Goal: Check status: Check status

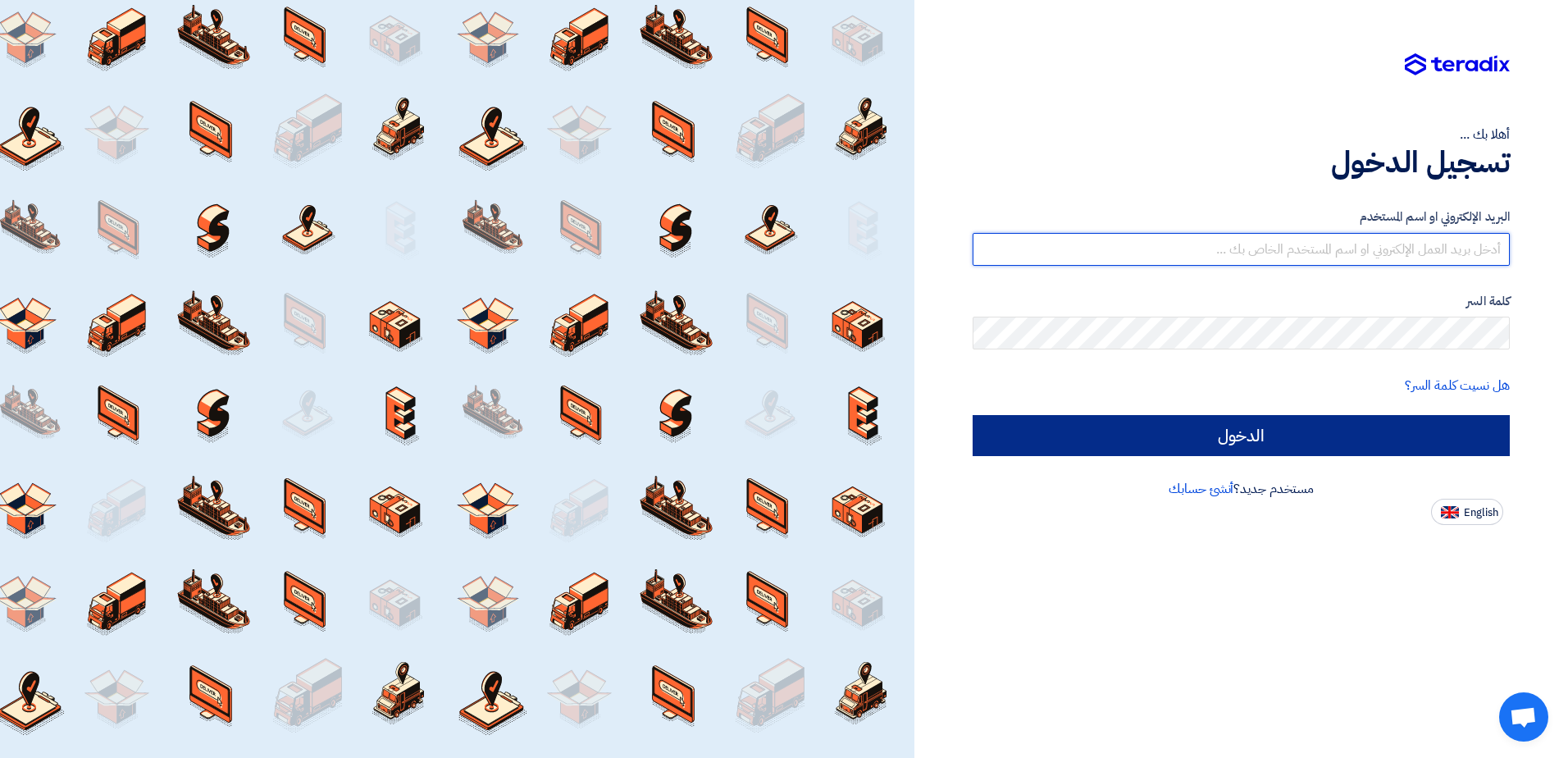
type input "[EMAIL_ADDRESS][DOMAIN_NAME]"
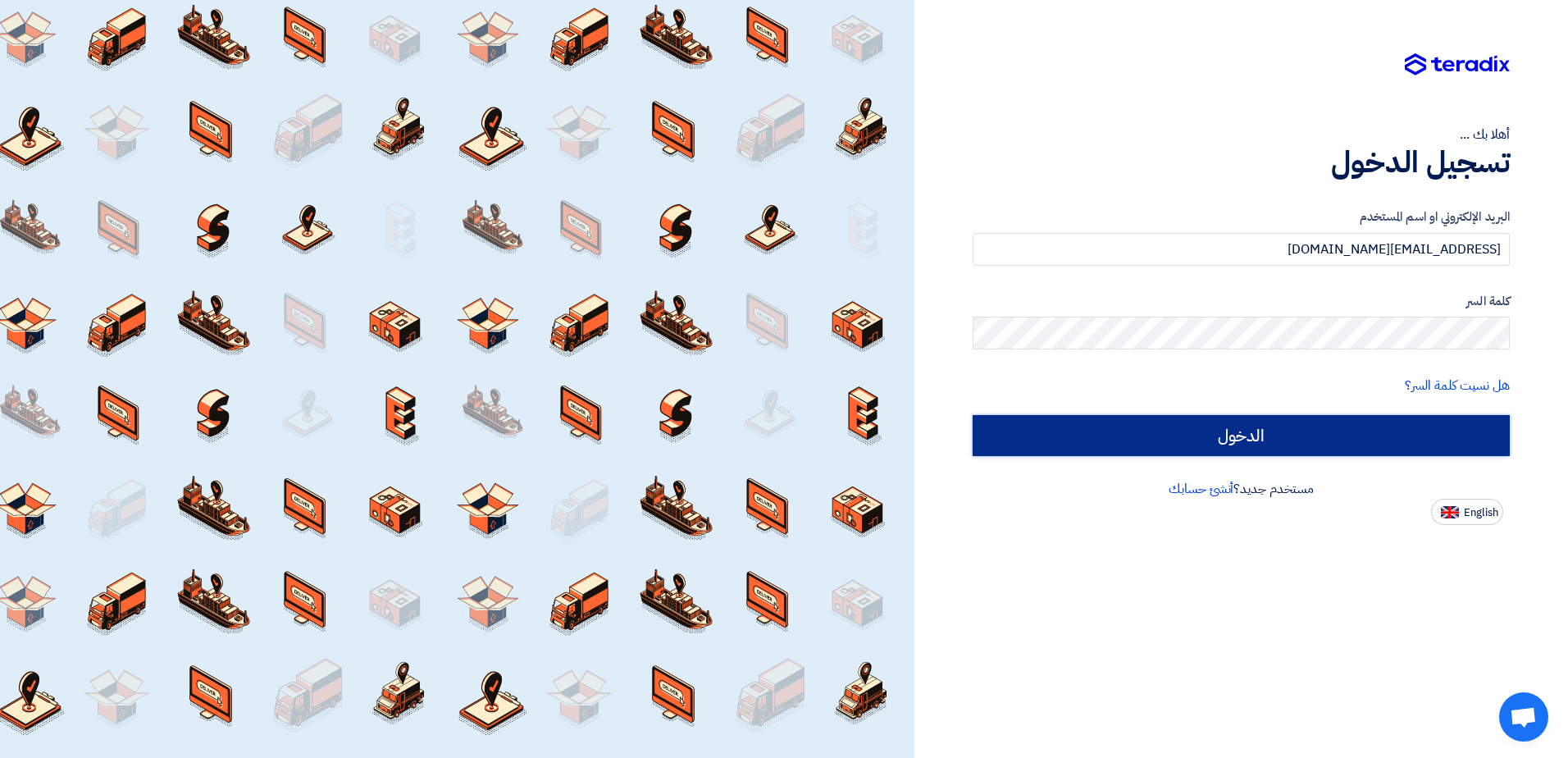
click at [1219, 444] on input "الدخول" at bounding box center [1241, 436] width 537 height 41
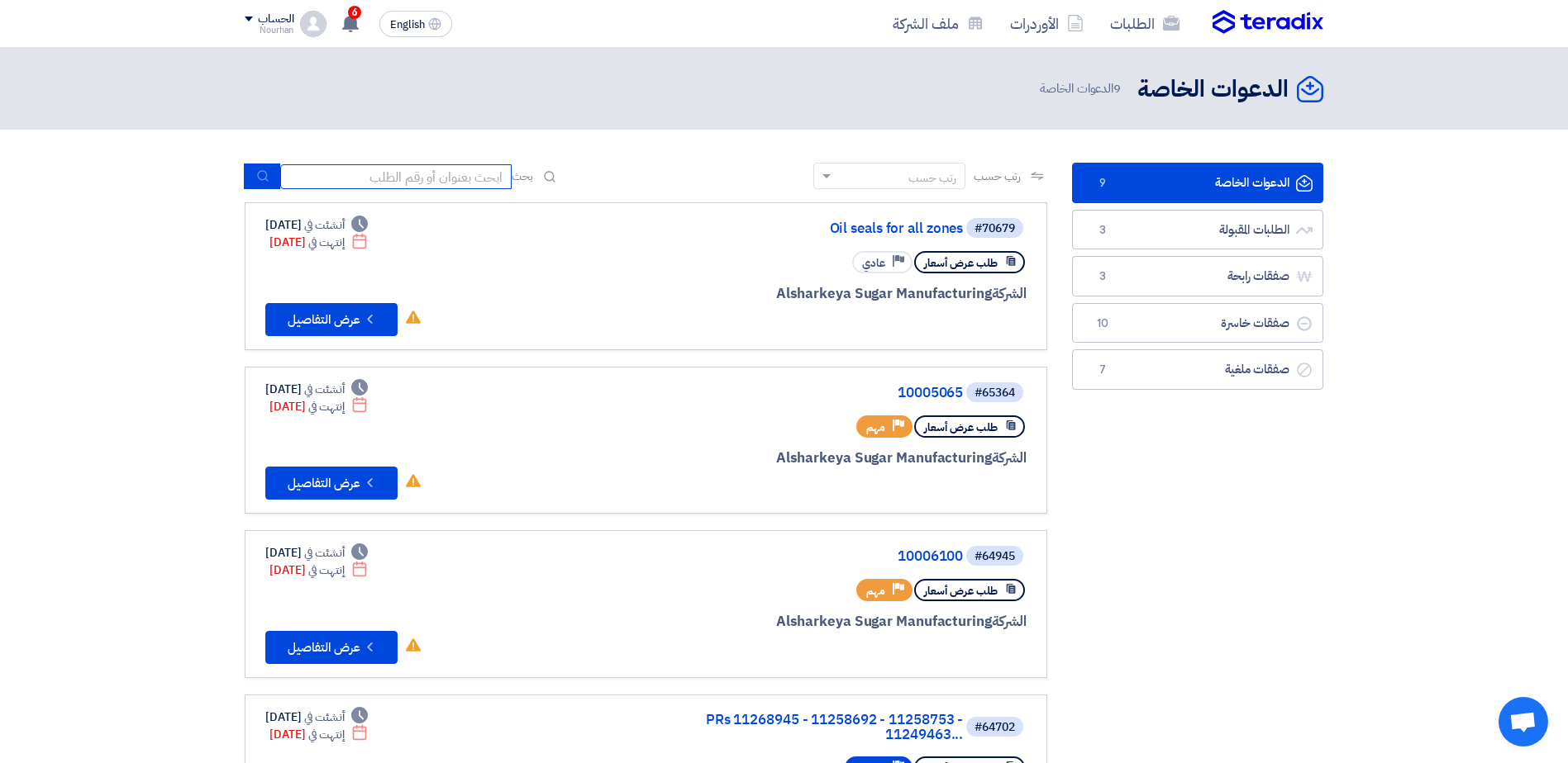
click at [444, 180] on input at bounding box center [396, 176] width 231 height 24
click at [618, 81] on div "الدعوات الخاصة الدعوات الخاصة 9 الدعوات الخاصة" at bounding box center [784, 89] width 1078 height 33
click at [406, 181] on input at bounding box center [396, 176] width 231 height 24
paste input "مجموعة مصر للأسمنت"
type input "مجموعة مصر للأسمنت"
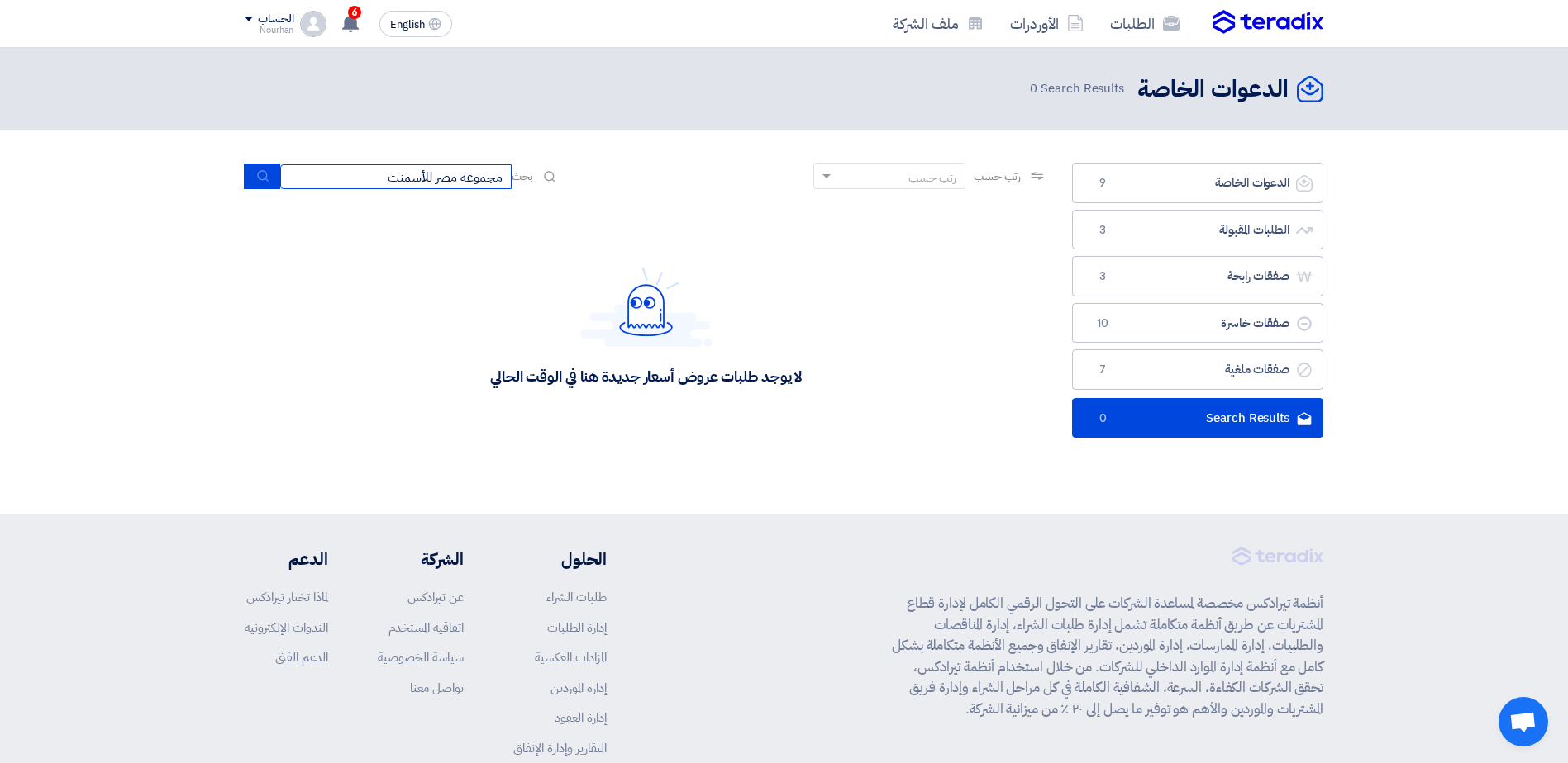
drag, startPoint x: 386, startPoint y: 182, endPoint x: 666, endPoint y: 184, distance: 280.0
click at [666, 184] on div "رتب حسب رتب حسب بحث مجموعة مصر للأسمنت" at bounding box center [646, 182] width 802 height 40
click at [341, 15] on div "6 عرض سعرك لطلب [RFx] {Bearing} لم يعد الان تنافسي 42 minutes ago قام بتعديل عل…" at bounding box center [350, 23] width 33 height 33
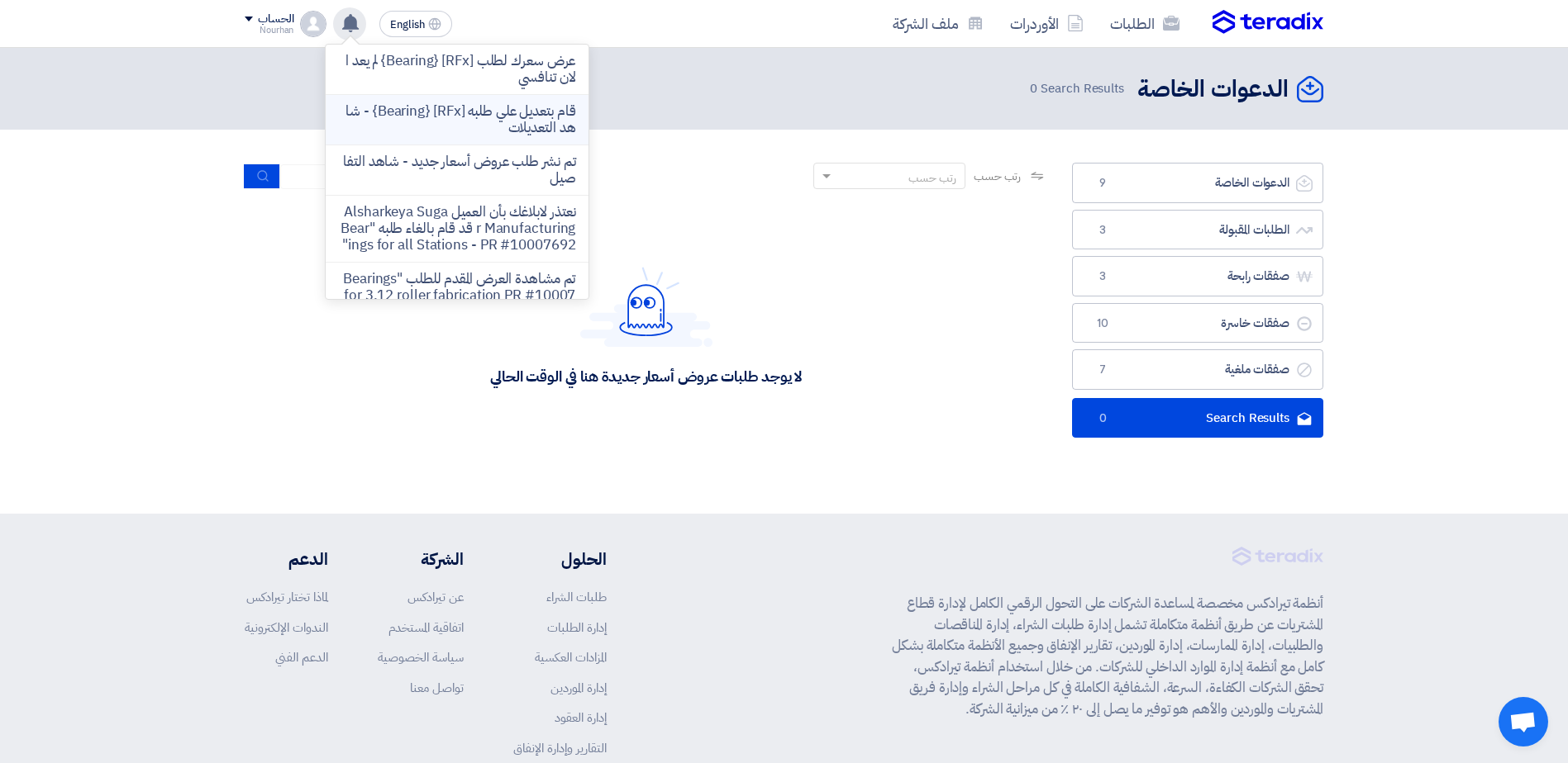
click at [414, 121] on p "قام بتعديل علي طلبه [RFx] {Bearing} - شاهد التعديلات" at bounding box center [457, 119] width 237 height 33
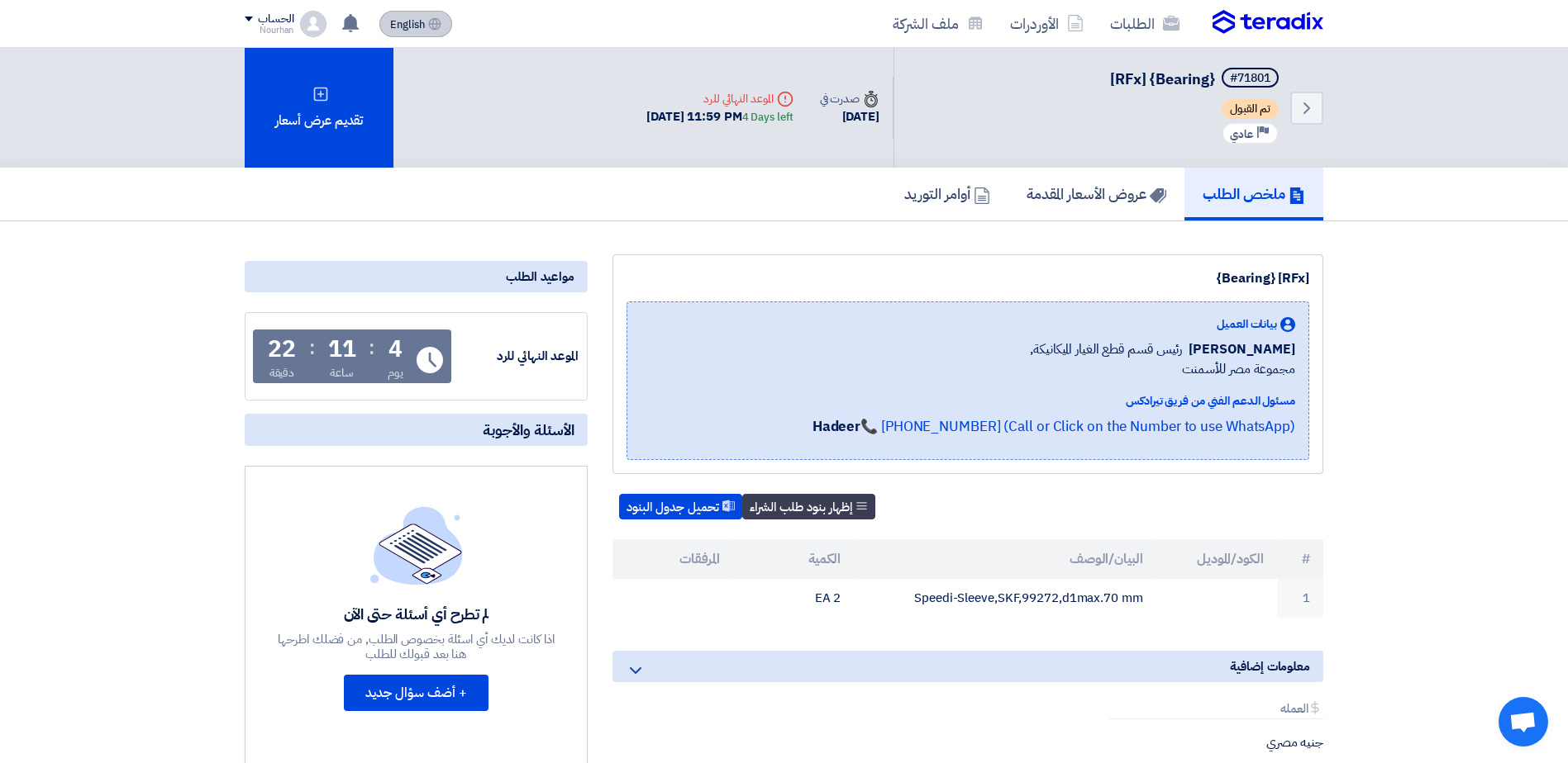
click at [422, 27] on span "English" at bounding box center [407, 24] width 34 height 12
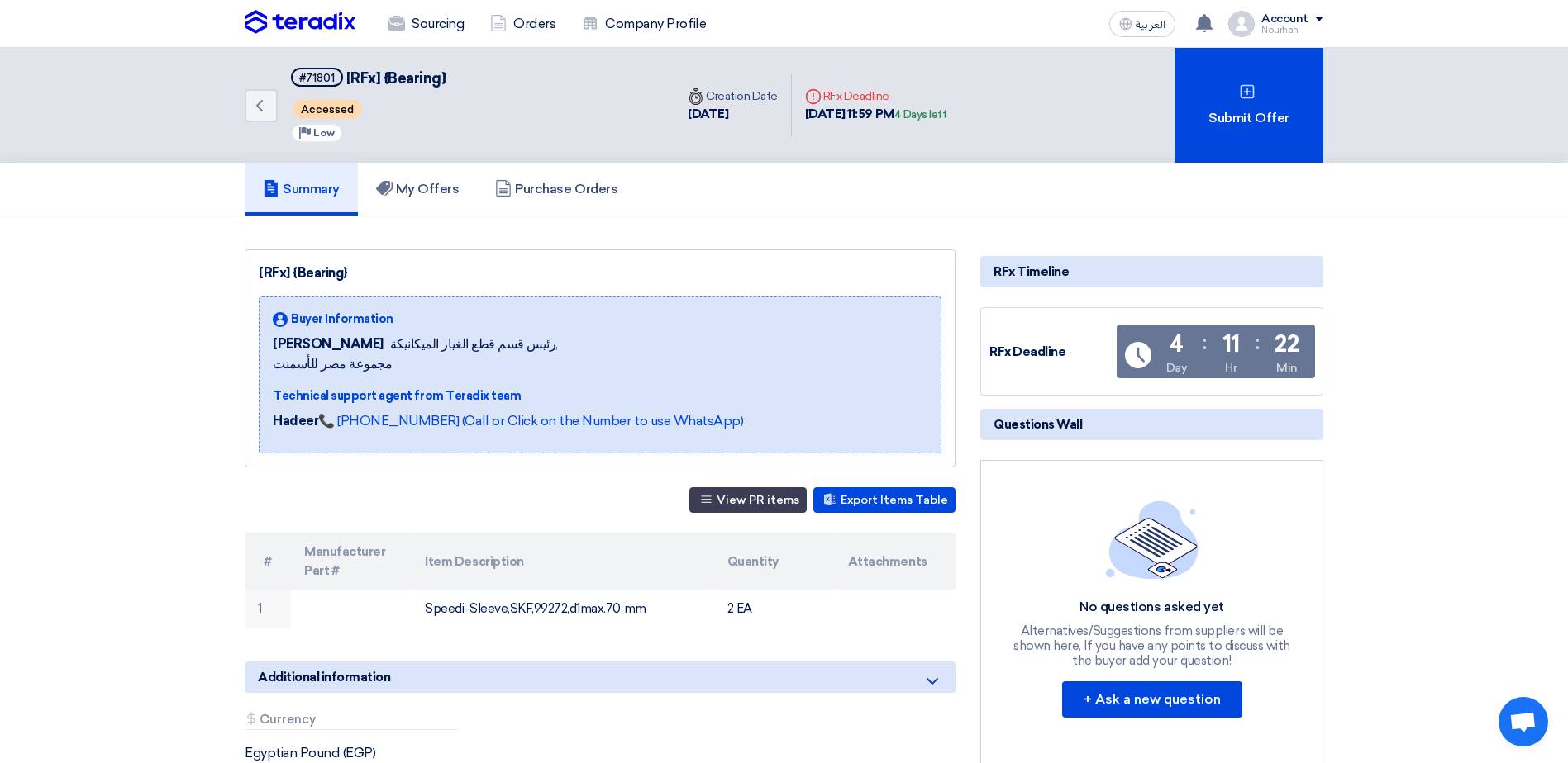
click at [326, 23] on img at bounding box center [300, 22] width 111 height 24
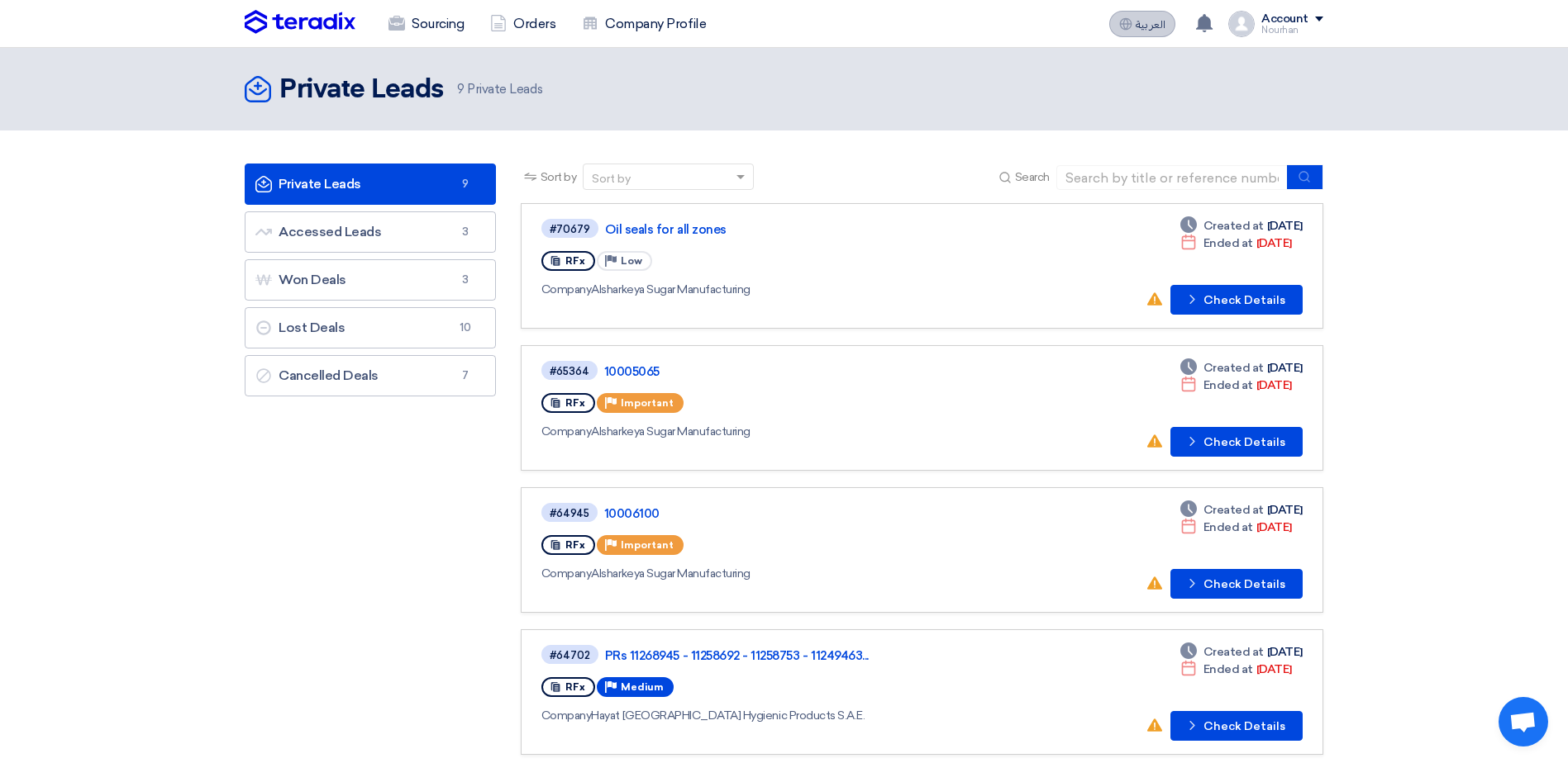
click at [1158, 29] on span "العربية" at bounding box center [1150, 24] width 30 height 12
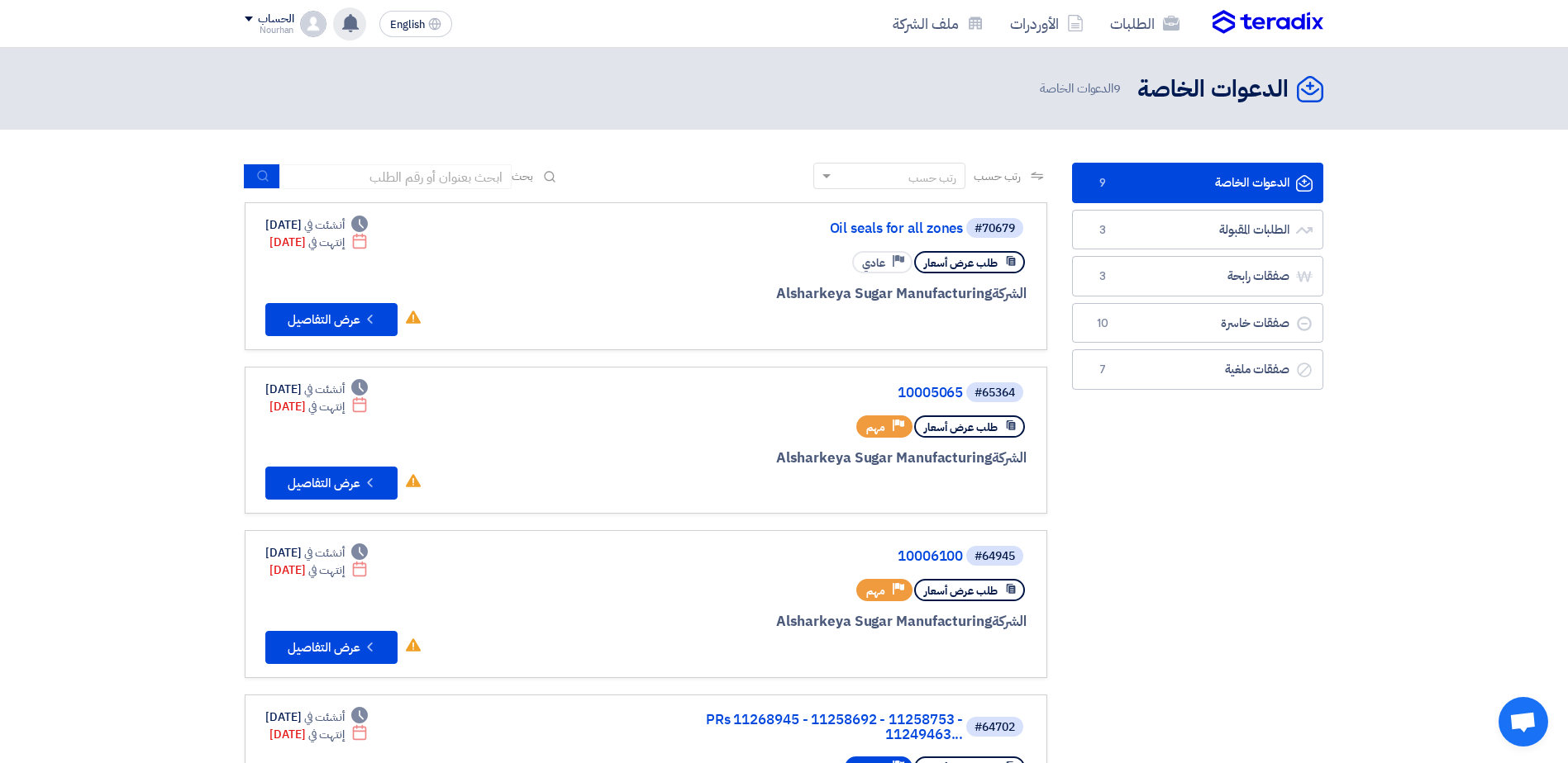
click at [341, 23] on div "Your offer for "[RFx] {Bearing}" is now Not-competitive 42 minutes ago has upda…" at bounding box center [350, 23] width 33 height 33
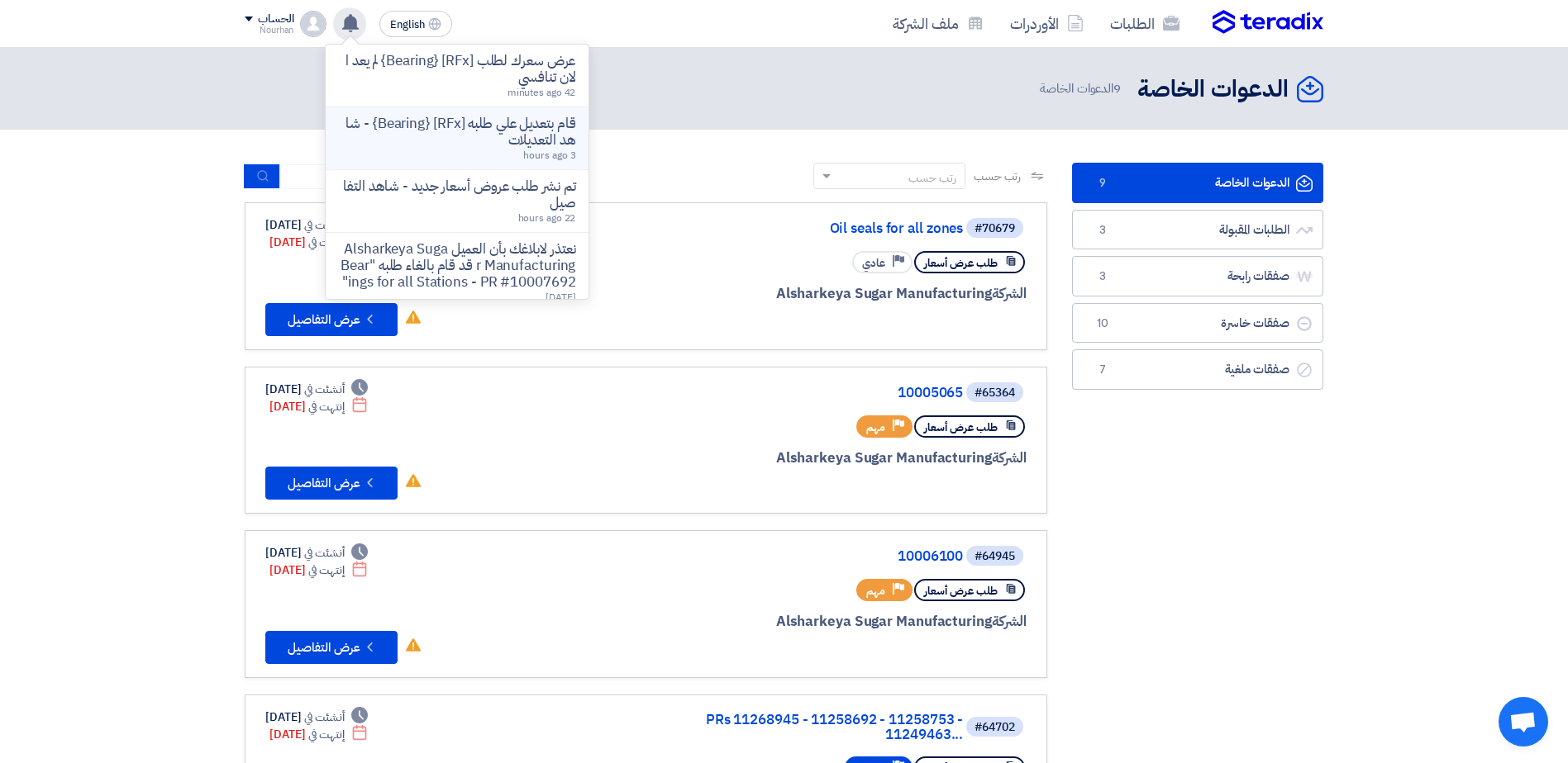
click at [511, 144] on p "قام بتعديل علي طلبه [RFx] {Bearing} - شاهد التعديلات" at bounding box center [457, 132] width 237 height 33
